Goal: Navigation & Orientation: Find specific page/section

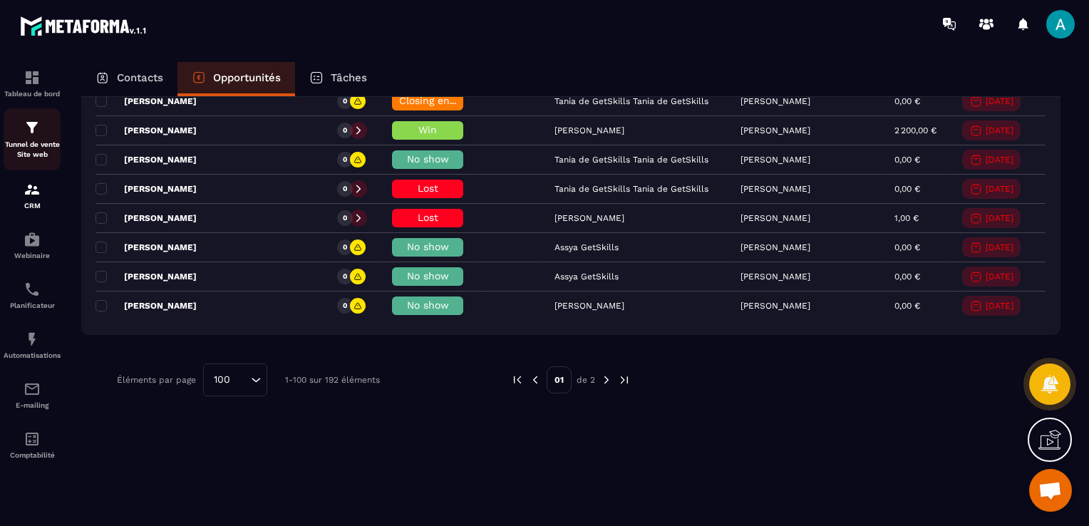
click at [33, 144] on p "Tunnel de vente Site web" at bounding box center [32, 150] width 57 height 20
click at [29, 86] on div "Tableau de bord" at bounding box center [32, 83] width 57 height 29
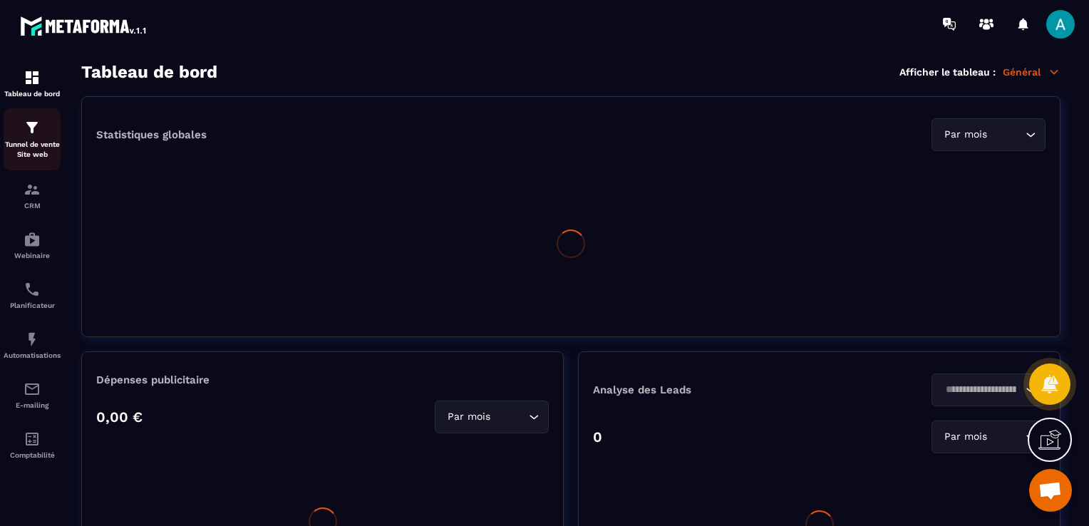
click at [31, 139] on div "Tunnel de vente Site web" at bounding box center [32, 139] width 57 height 41
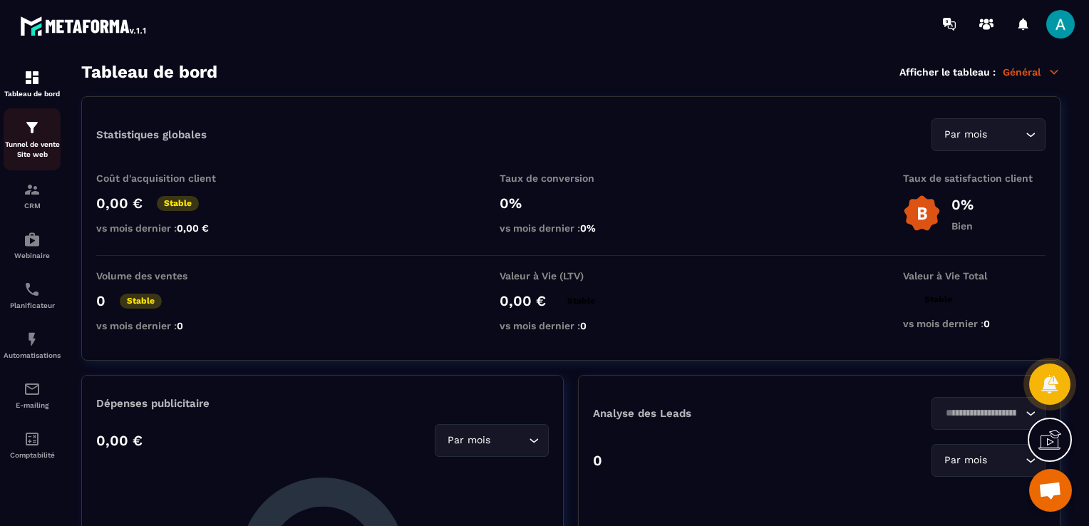
drag, startPoint x: 31, startPoint y: 139, endPoint x: 36, endPoint y: 149, distance: 10.9
click at [40, 209] on p "CRM" at bounding box center [32, 206] width 57 height 8
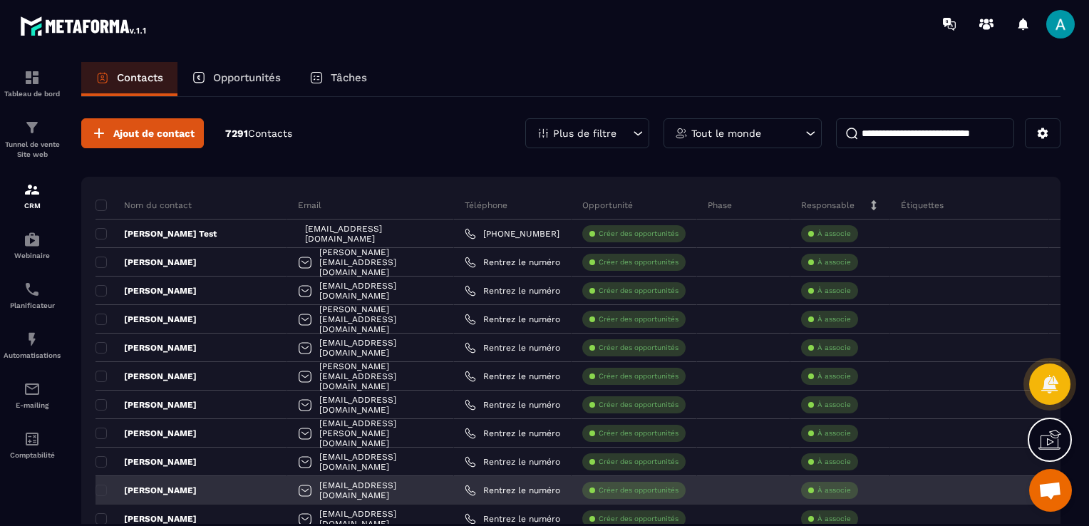
click at [384, 260] on section "Tableau de bord Tunnel de vente Site web CRM Webinaire Planificateur Automatisa…" at bounding box center [544, 307] width 1089 height 519
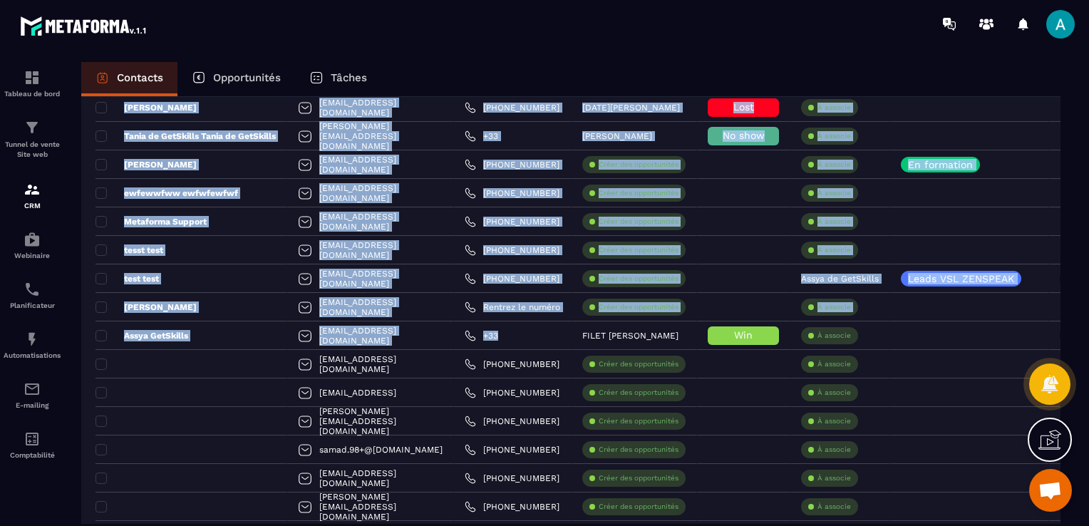
click at [607, 260] on html "Tableau de bord Tunnel de vente Site web CRM Webinaire Planificateur Automatisa…" at bounding box center [544, 263] width 1089 height 526
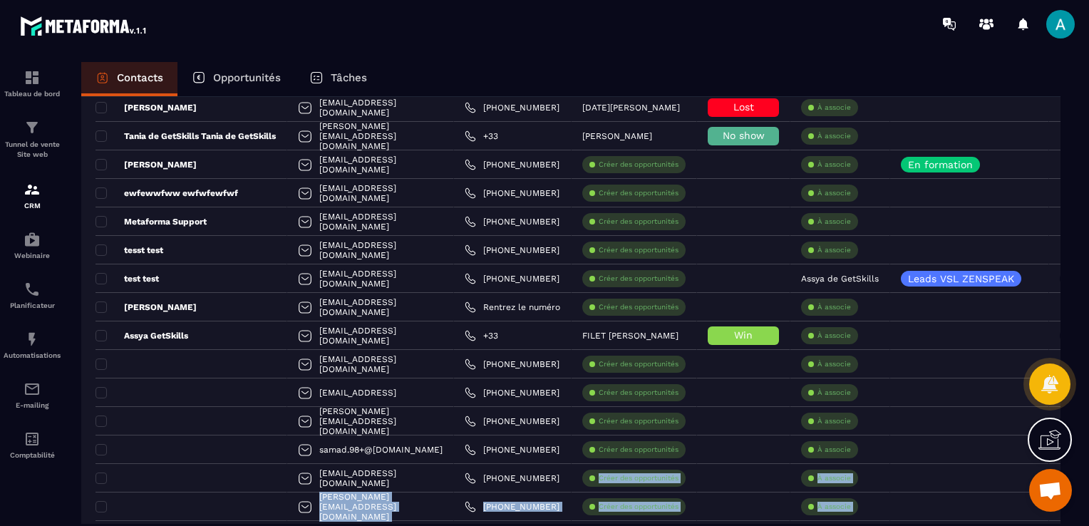
scroll to position [975, 0]
